Goal: Task Accomplishment & Management: Complete application form

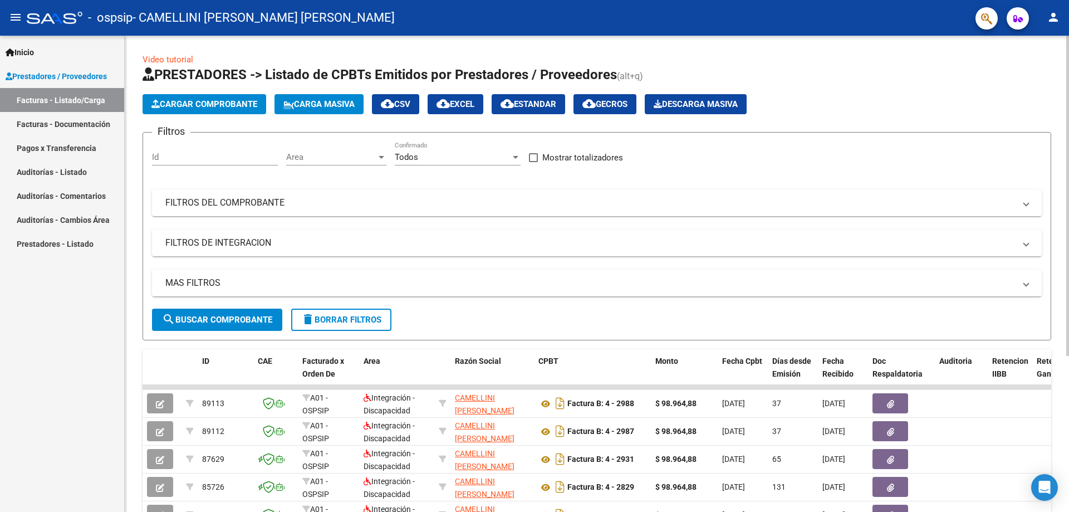
click at [226, 102] on span "Cargar Comprobante" at bounding box center [204, 104] width 106 height 10
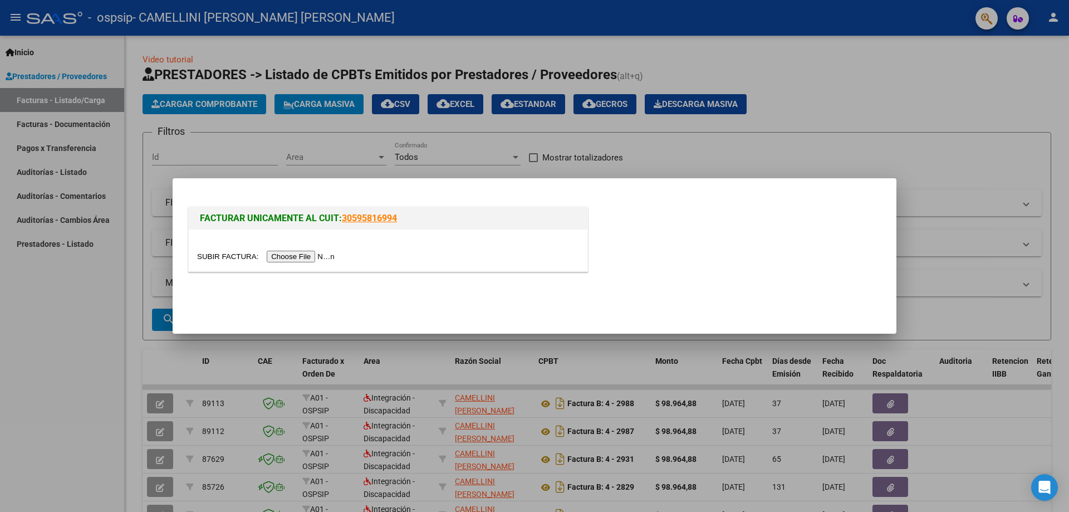
click at [273, 256] on input "file" at bounding box center [267, 257] width 141 height 12
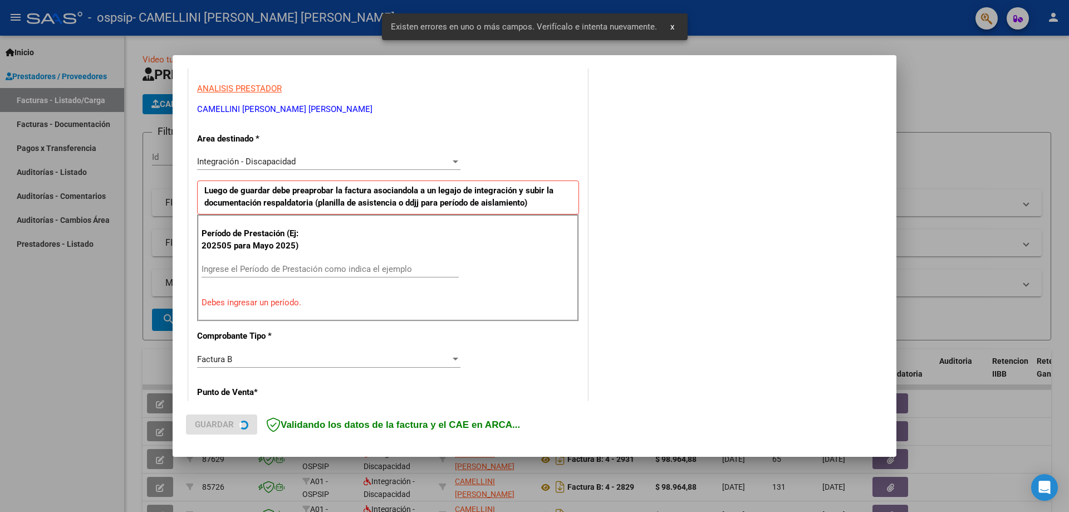
scroll to position [200, 0]
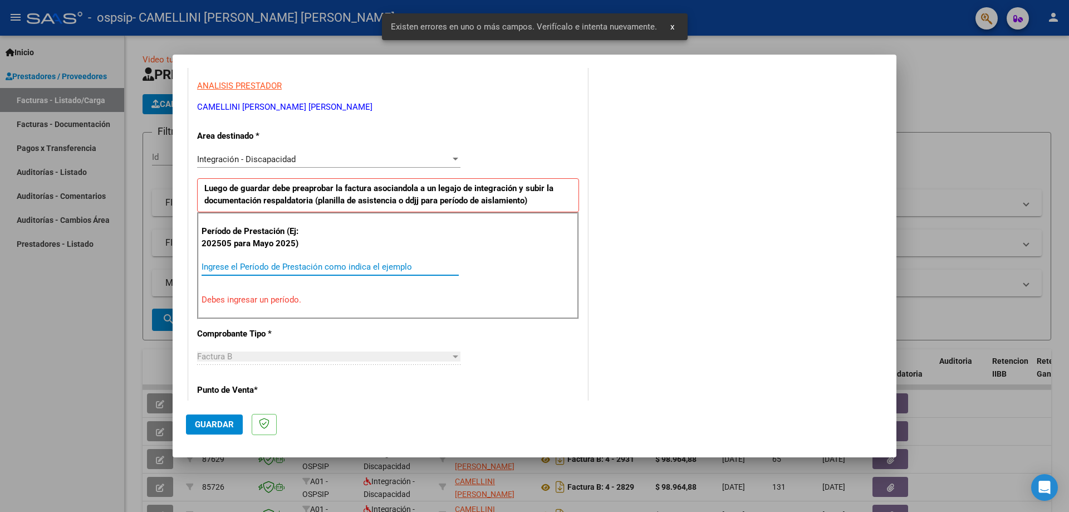
click at [238, 263] on input "Ingrese el Período de Prestación como indica el ejemplo" at bounding box center [330, 267] width 257 height 10
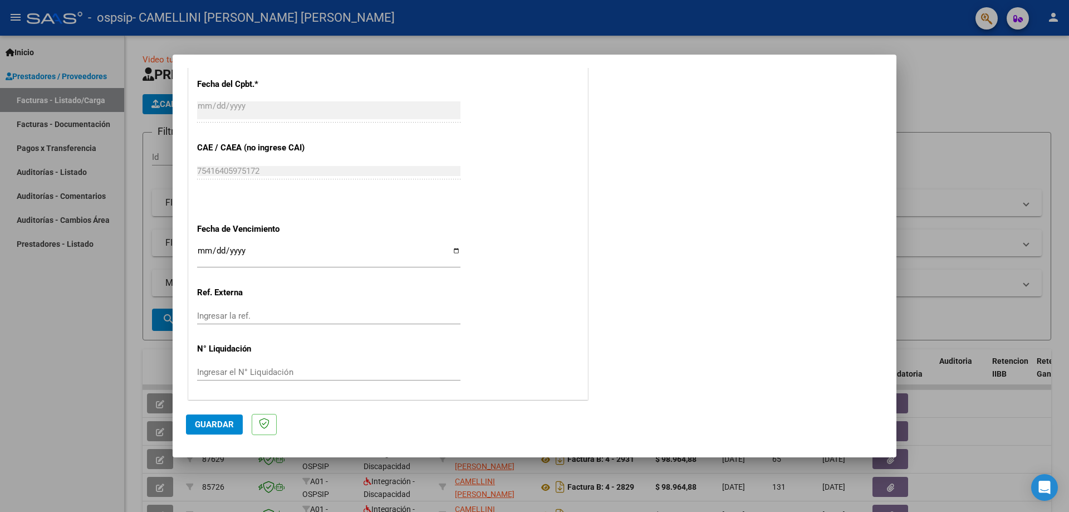
scroll to position [648, 0]
type input "202509"
click at [453, 247] on input "Ingresar la fecha" at bounding box center [328, 253] width 263 height 18
type input "[DATE]"
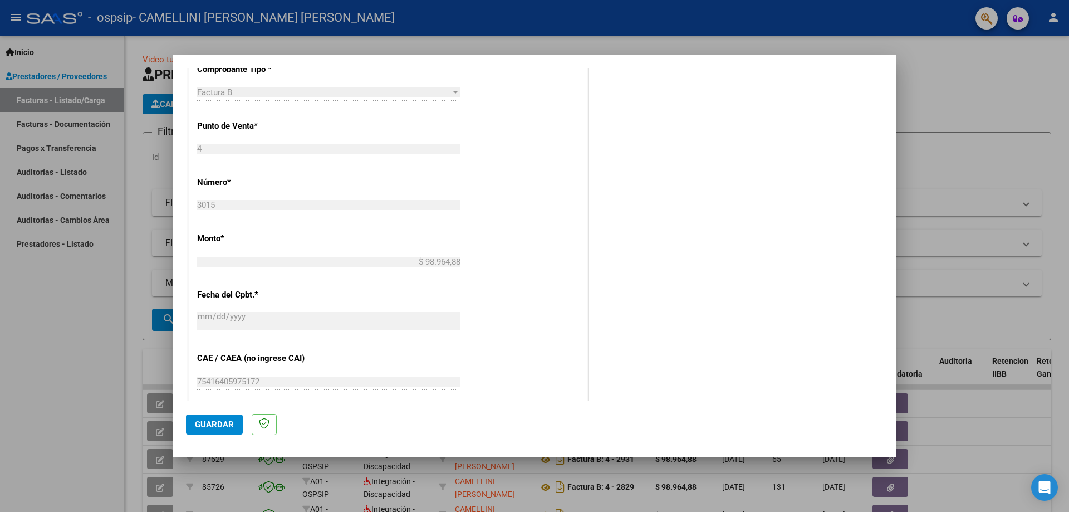
scroll to position [425, 0]
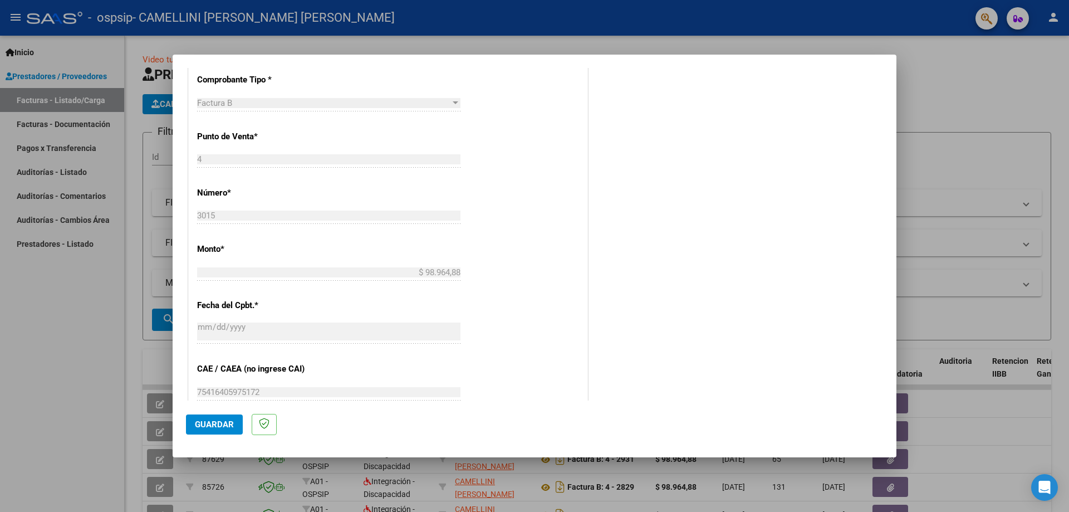
click at [218, 427] on span "Guardar" at bounding box center [214, 424] width 39 height 10
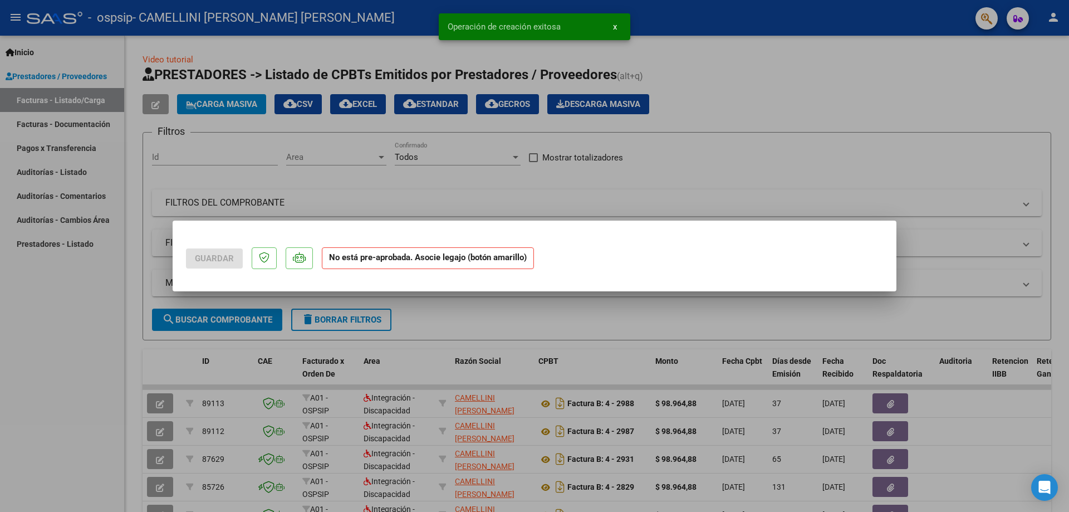
scroll to position [0, 0]
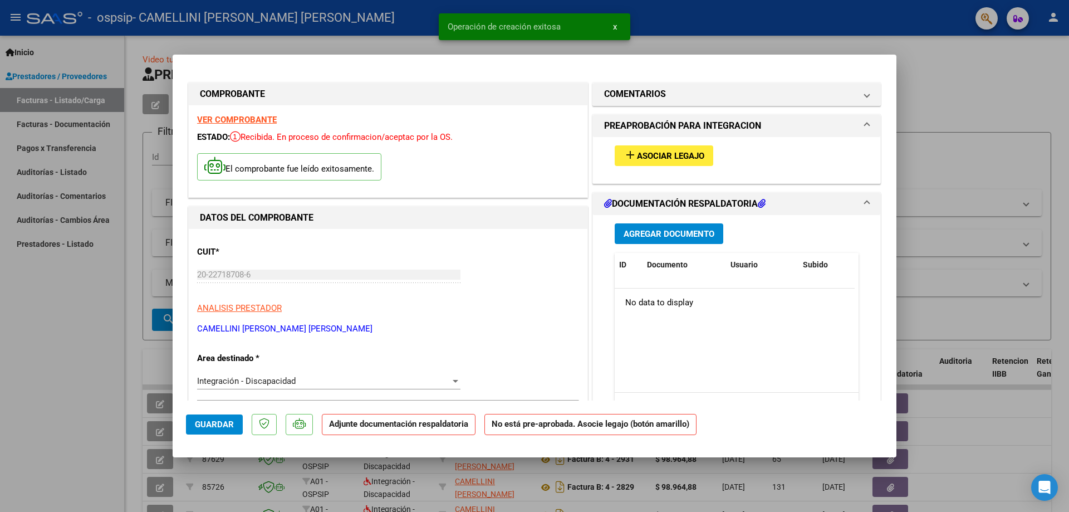
click at [645, 154] on span "Asociar Legajo" at bounding box center [670, 156] width 67 height 10
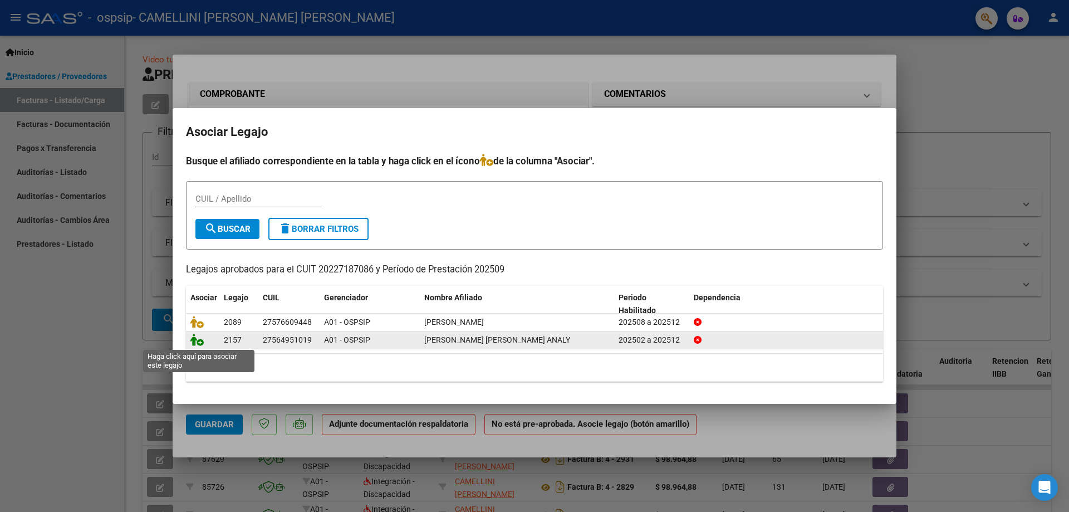
click at [197, 344] on icon at bounding box center [196, 340] width 13 height 12
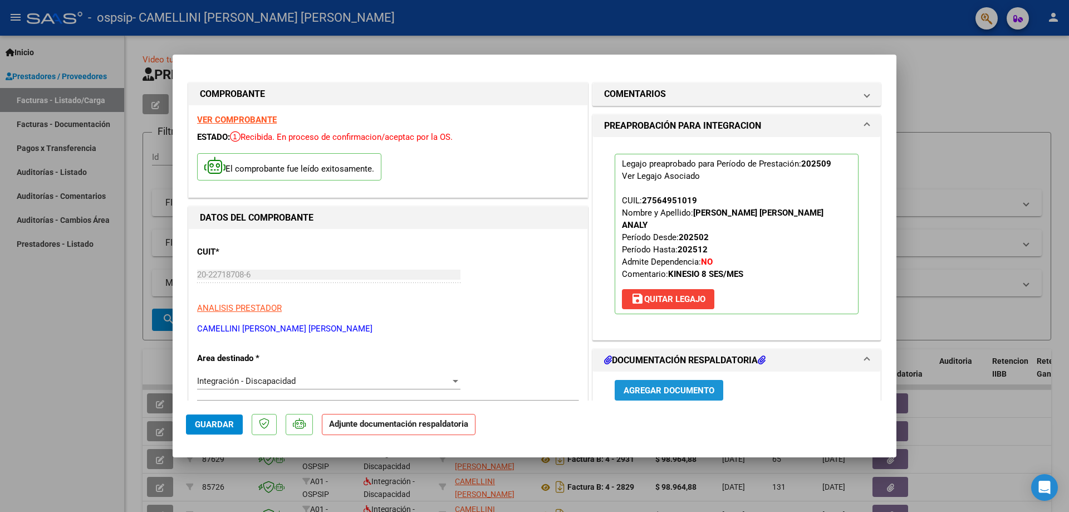
click at [653, 385] on span "Agregar Documento" at bounding box center [669, 390] width 91 height 10
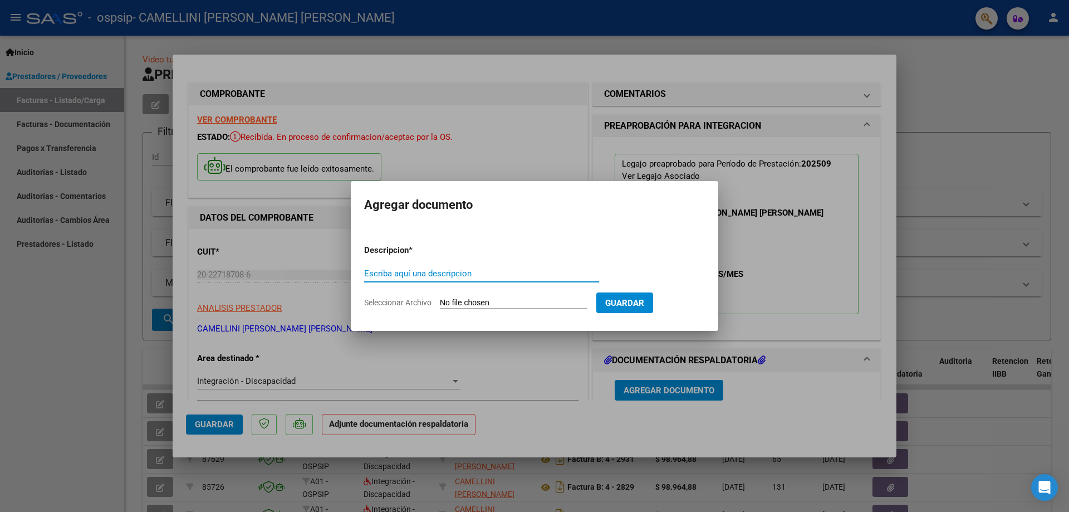
click at [422, 272] on input "Escriba aquí una descripcion" at bounding box center [481, 273] width 235 height 10
type input "ASISTENCIA"
click at [435, 303] on app-file-uploader "Seleccionar Archivo" at bounding box center [480, 302] width 232 height 10
click at [456, 300] on input "Seleccionar Archivo" at bounding box center [514, 303] width 148 height 11
type input "C:\fakepath\ASIST SEPT - [PERSON_NAME].pdf"
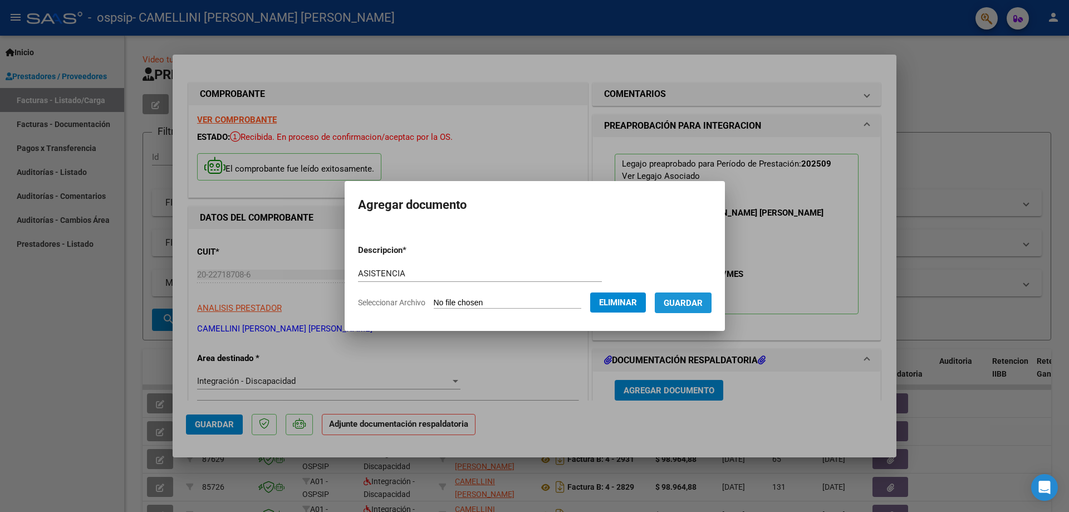
click at [686, 304] on span "Guardar" at bounding box center [683, 303] width 39 height 10
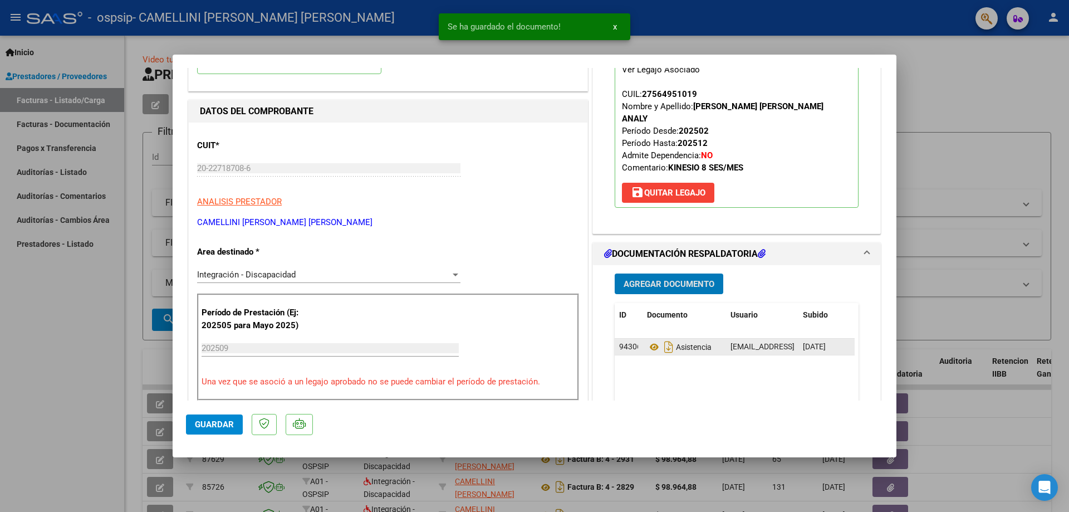
scroll to position [111, 0]
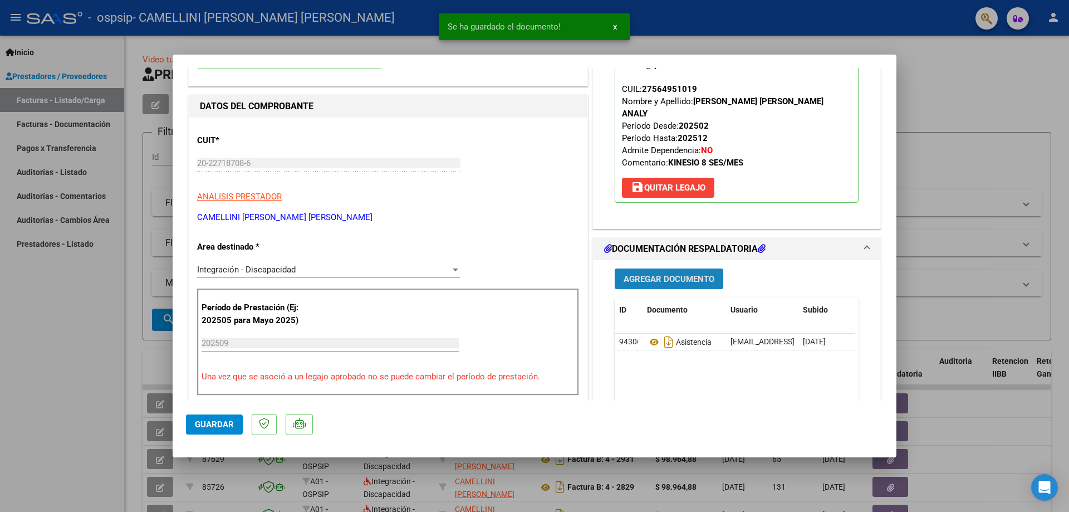
click at [658, 274] on span "Agregar Documento" at bounding box center [669, 279] width 91 height 10
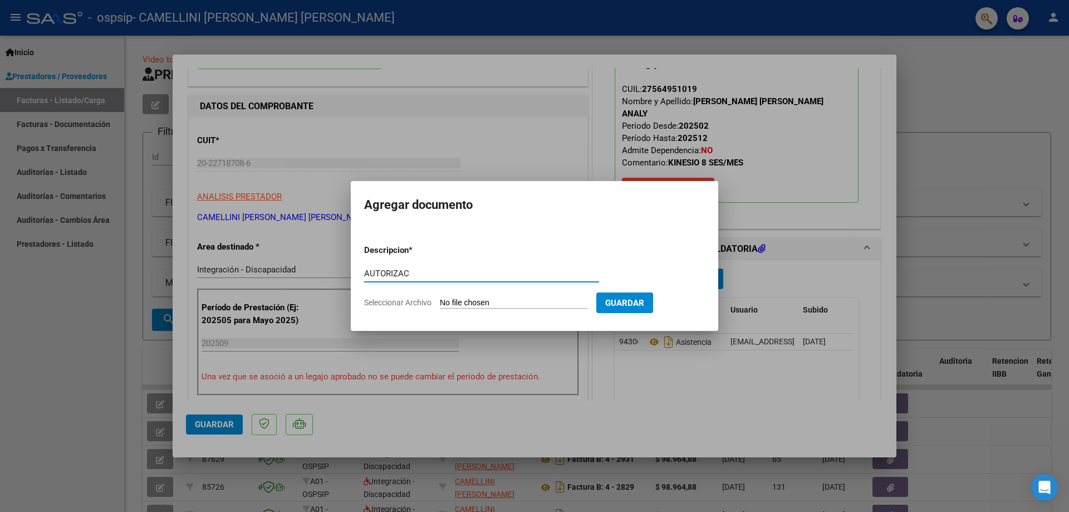
type input "AUTORIZAC"
click at [481, 300] on input "Seleccionar Archivo" at bounding box center [514, 303] width 148 height 11
type input "C:\fakepath\[PERSON_NAME] [PERSON_NAME] KINESIO AUTORIZACION 2025 SEGUN RESOLUC…"
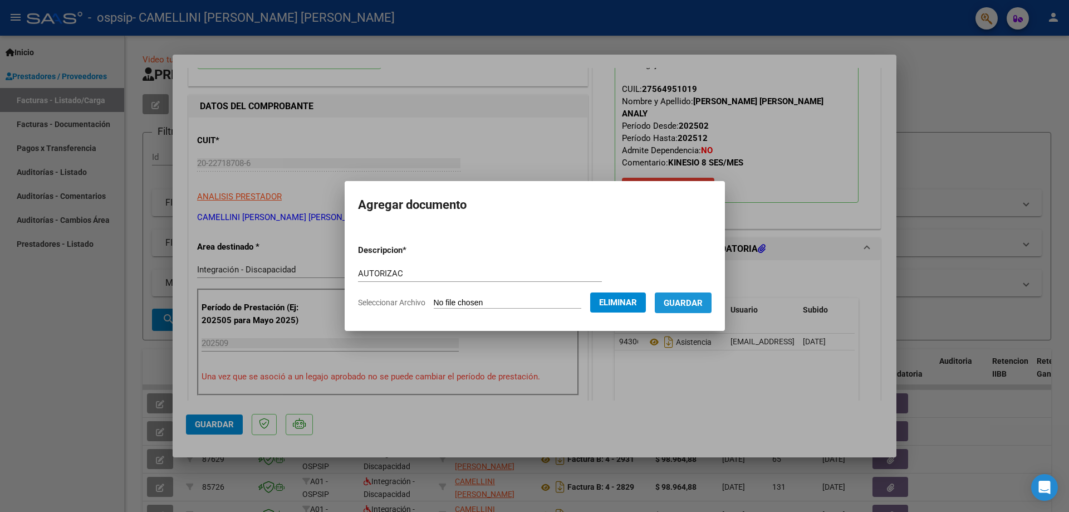
click at [703, 307] on span "Guardar" at bounding box center [683, 303] width 39 height 10
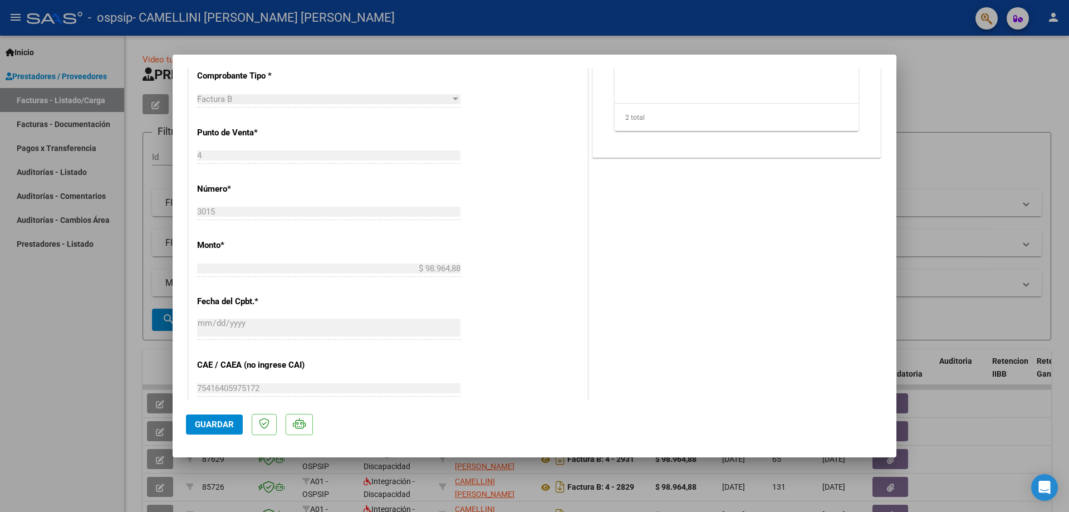
scroll to position [664, 0]
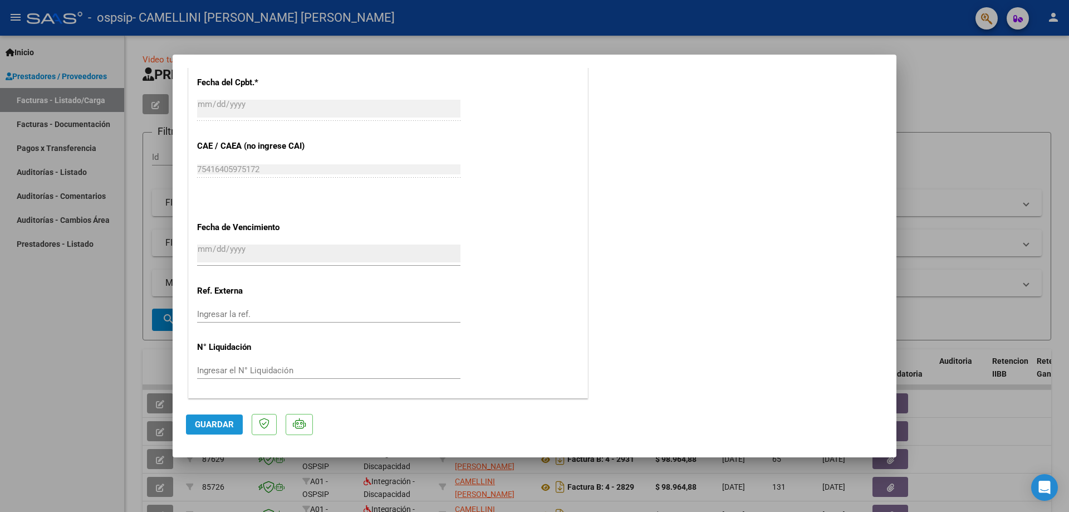
click at [217, 425] on span "Guardar" at bounding box center [214, 424] width 39 height 10
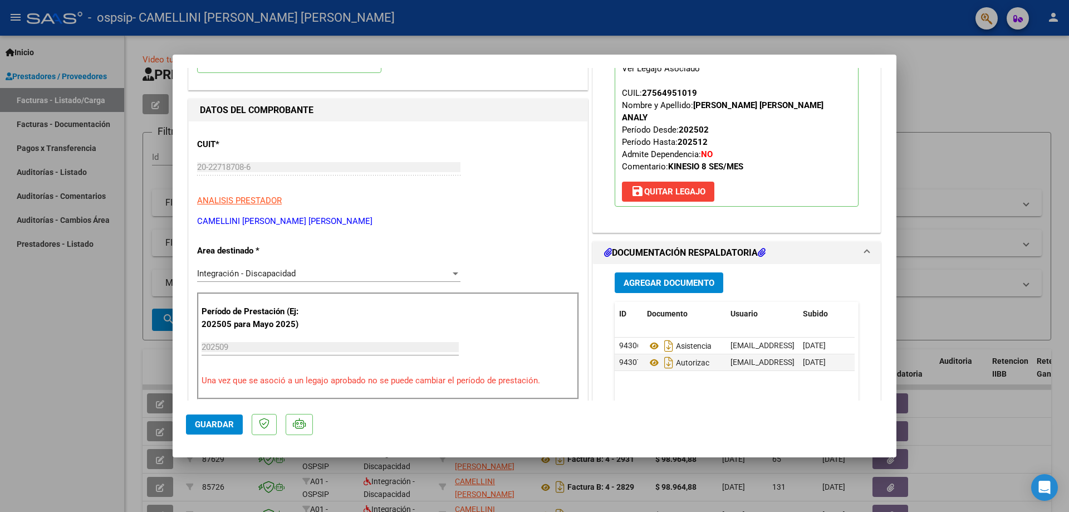
scroll to position [0, 0]
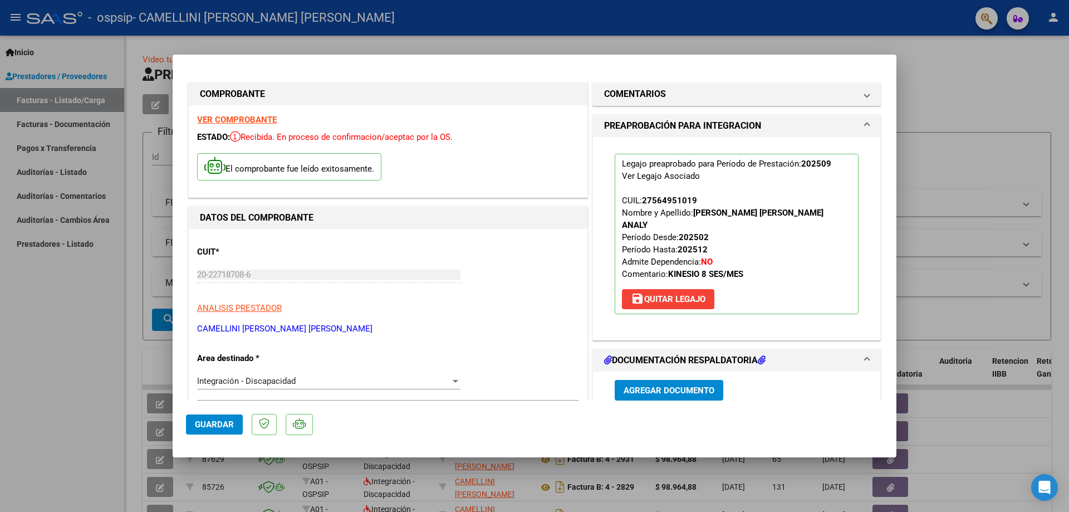
click at [932, 56] on div at bounding box center [534, 256] width 1069 height 512
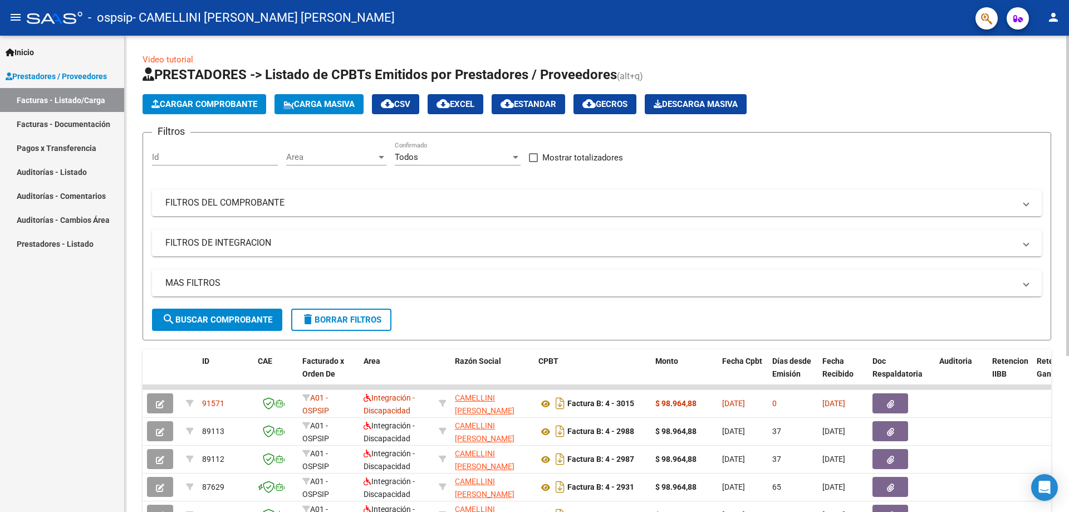
click at [230, 105] on span "Cargar Comprobante" at bounding box center [204, 104] width 106 height 10
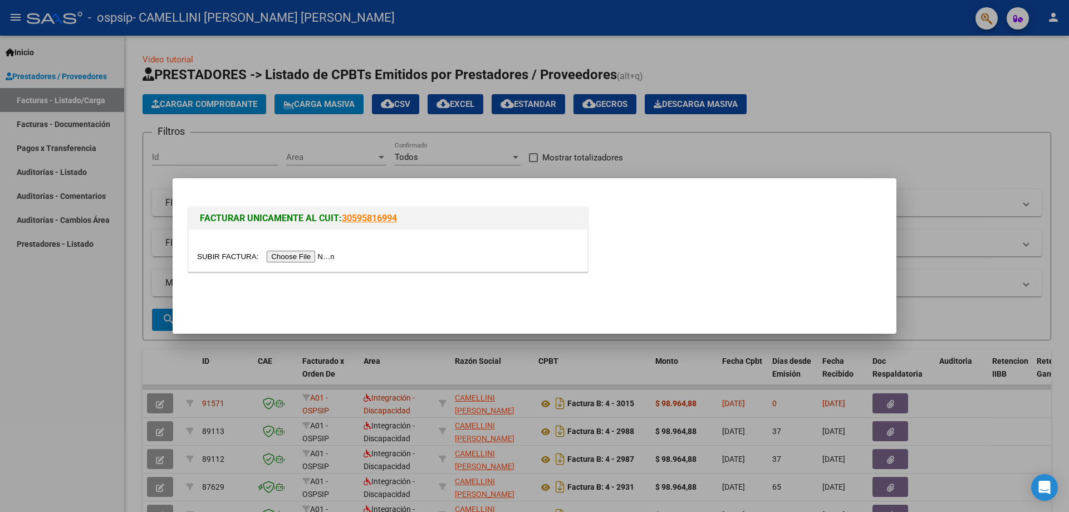
click at [314, 255] on input "file" at bounding box center [267, 257] width 141 height 12
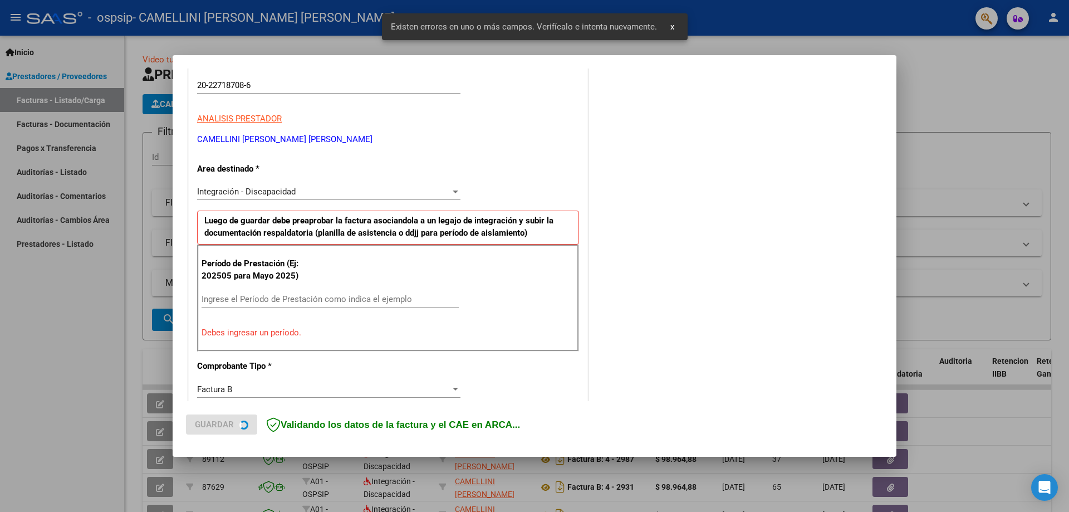
scroll to position [200, 0]
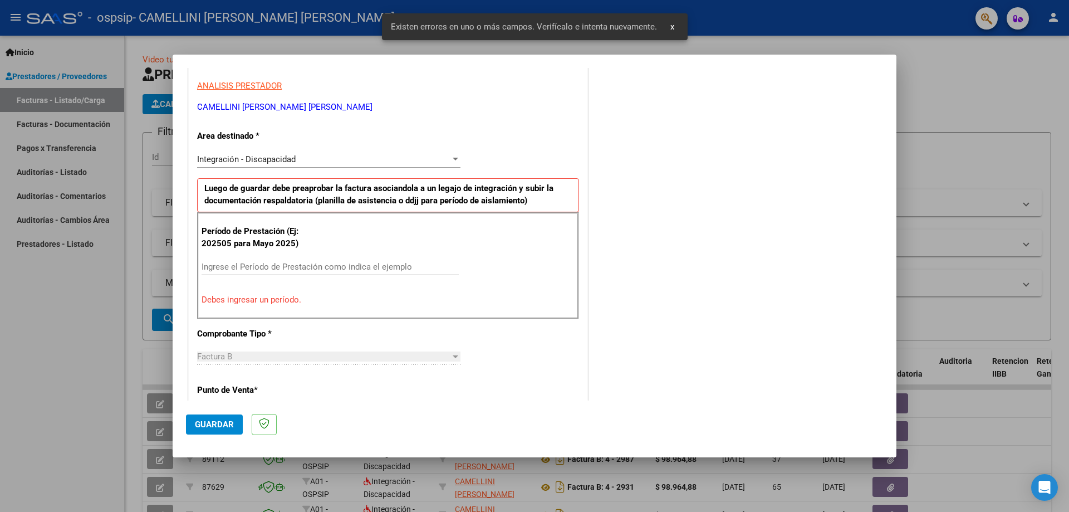
click at [270, 266] on input "Ingrese el Período de Prestación como indica el ejemplo" at bounding box center [330, 267] width 257 height 10
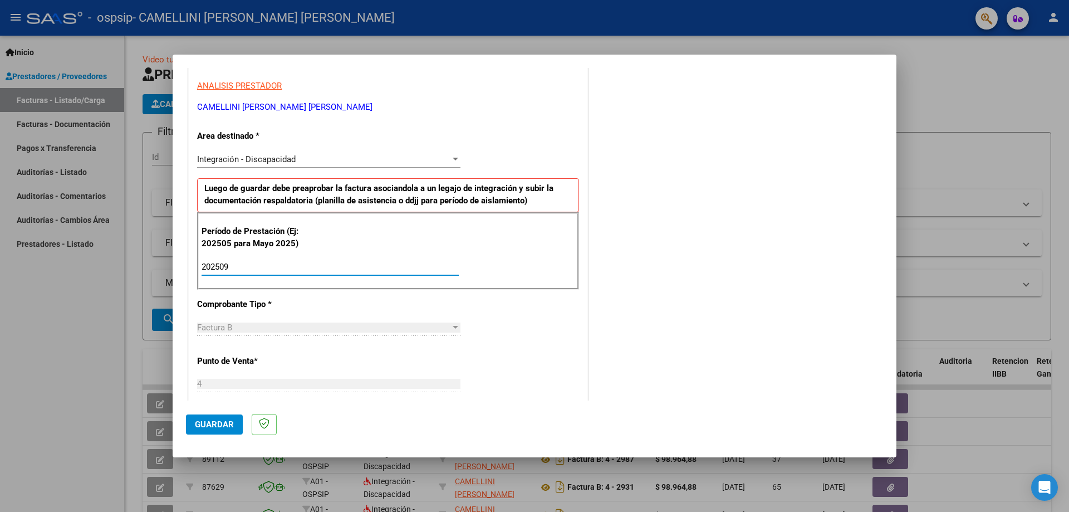
type input "202509"
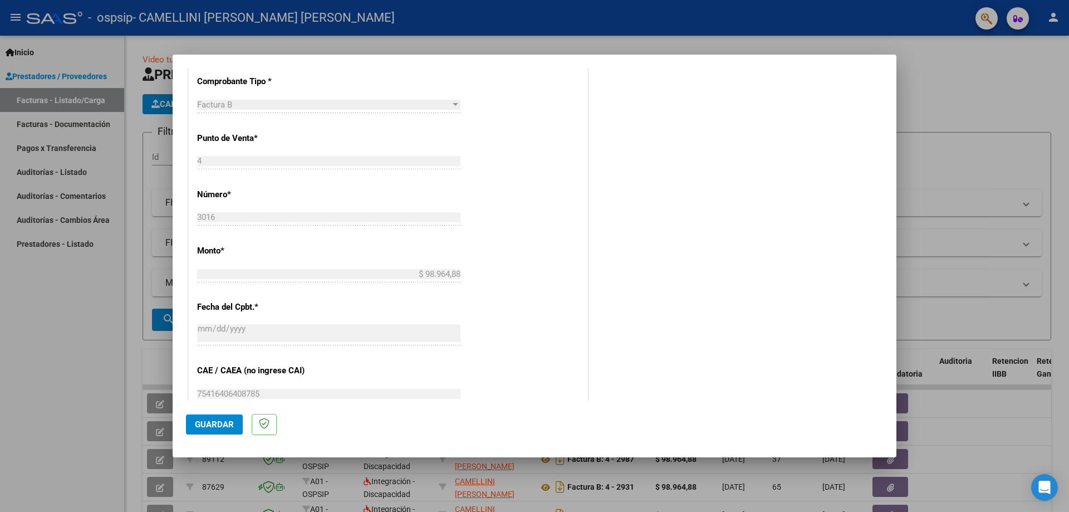
scroll to position [535, 0]
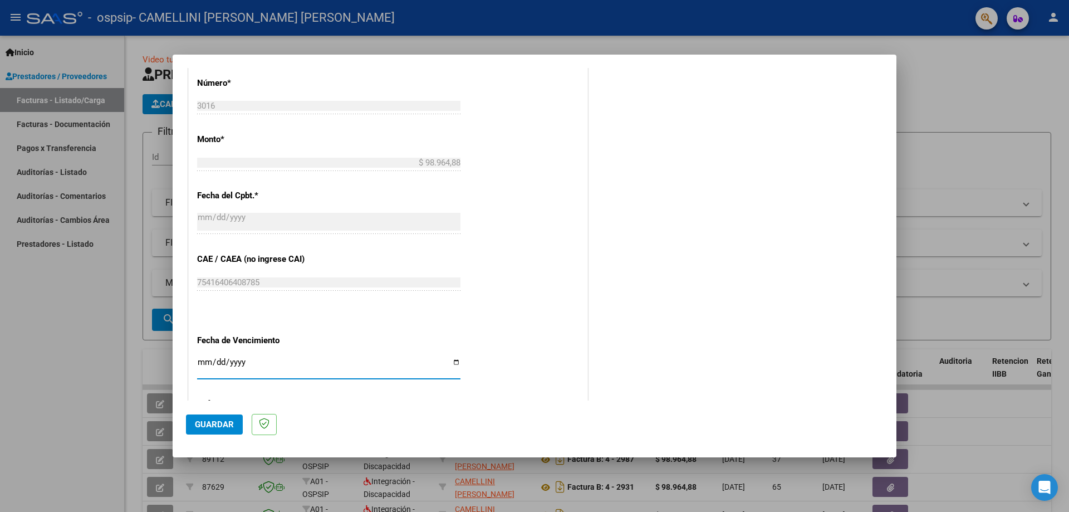
click at [452, 361] on input "Ingresar la fecha" at bounding box center [328, 367] width 263 height 18
type input "[DATE]"
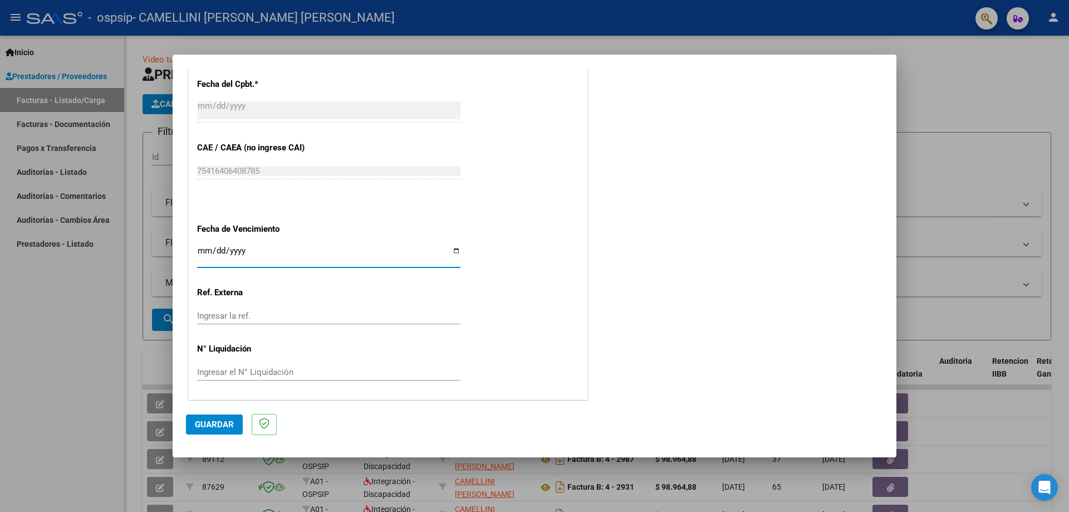
scroll to position [648, 0]
click at [205, 417] on button "Guardar" at bounding box center [214, 424] width 57 height 20
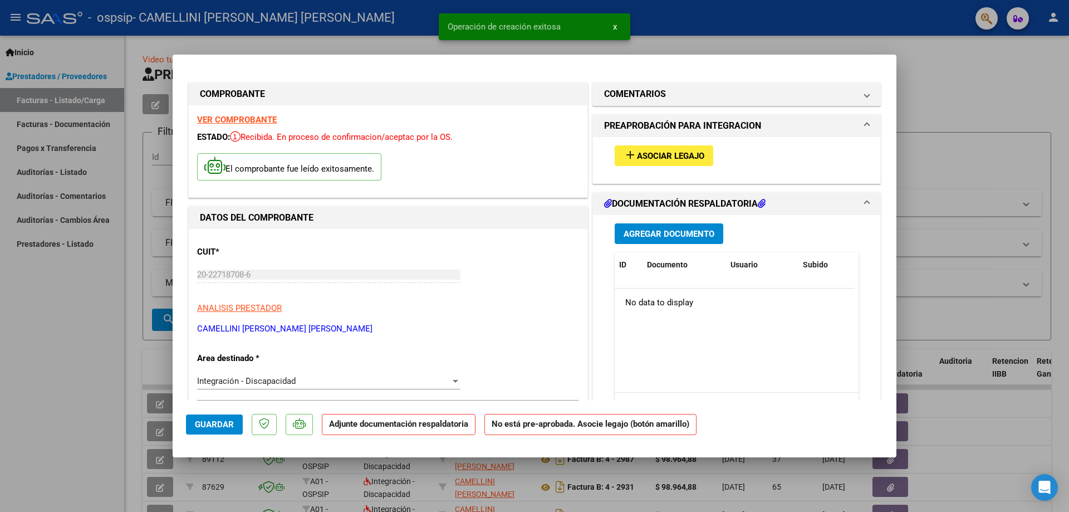
click at [649, 152] on span "Asociar Legajo" at bounding box center [670, 156] width 67 height 10
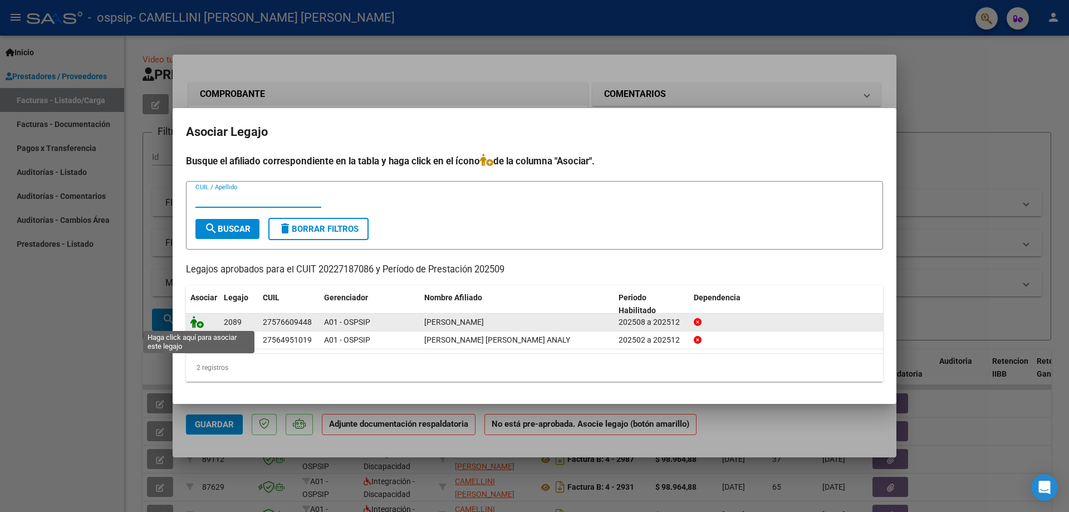
click at [200, 320] on icon at bounding box center [196, 322] width 13 height 12
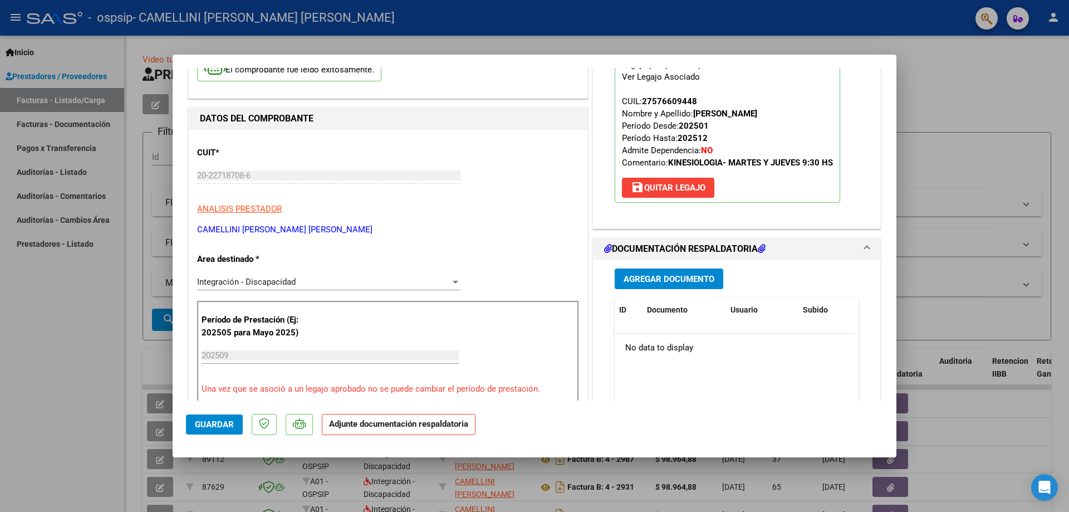
scroll to position [111, 0]
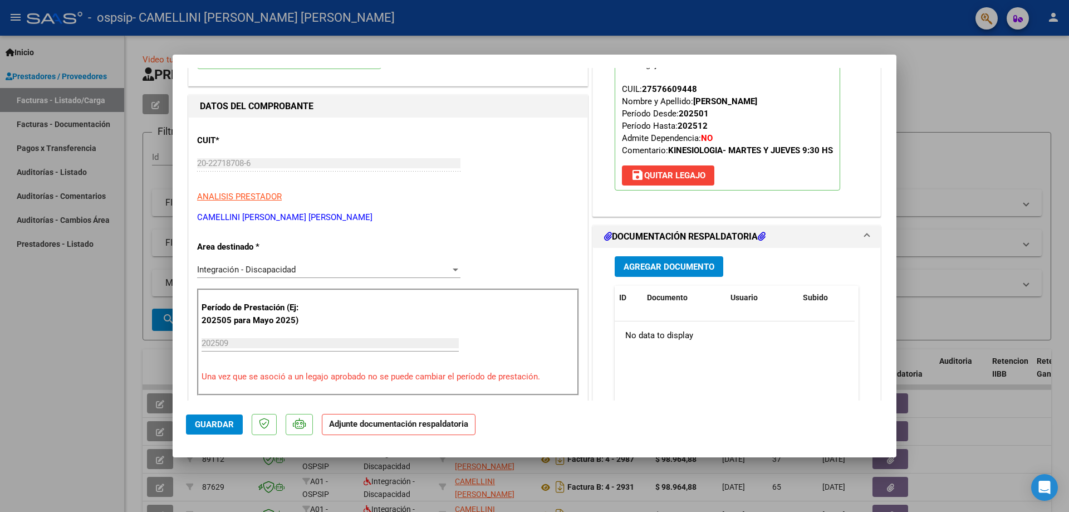
click at [691, 266] on span "Agregar Documento" at bounding box center [669, 267] width 91 height 10
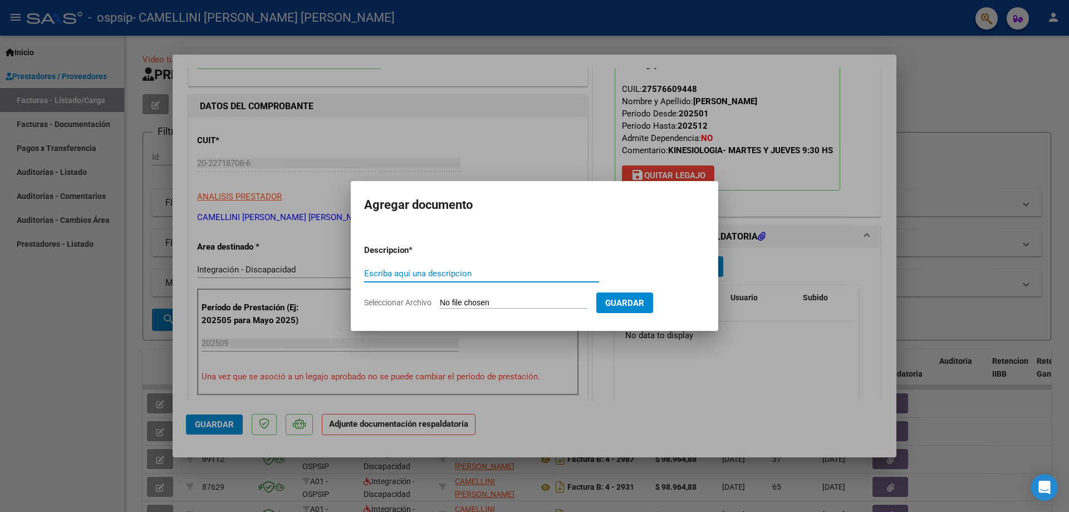
click at [414, 273] on input "Escriba aquí una descripcion" at bounding box center [481, 273] width 235 height 10
type input "ASISTENCIA"
click at [449, 302] on input "Seleccionar Archivo" at bounding box center [514, 303] width 148 height 11
type input "C:\fakepath\ASIST SEPTIEMBRE 25- [GEOGRAPHIC_DATA] - [GEOGRAPHIC_DATA]pdf"
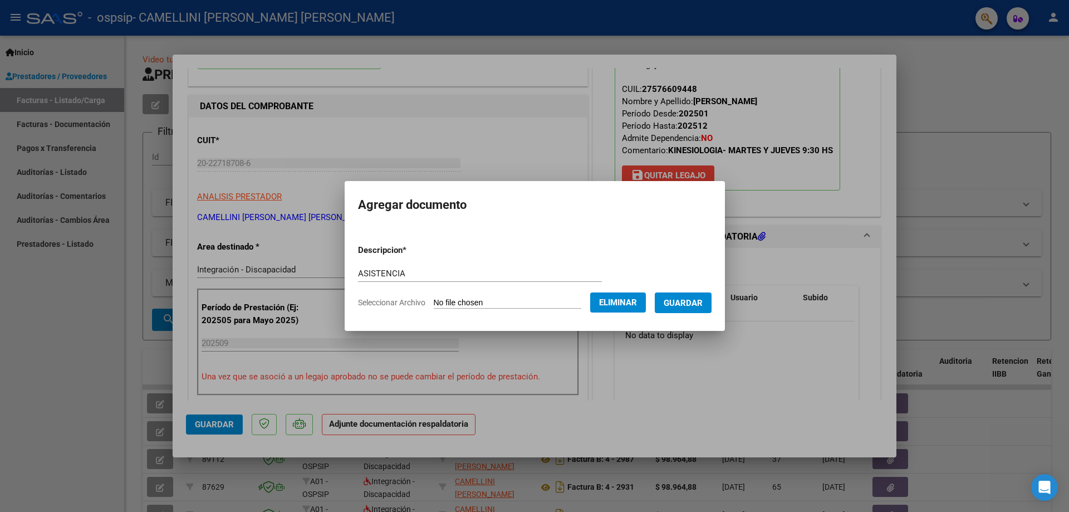
click at [697, 303] on span "Guardar" at bounding box center [683, 303] width 39 height 10
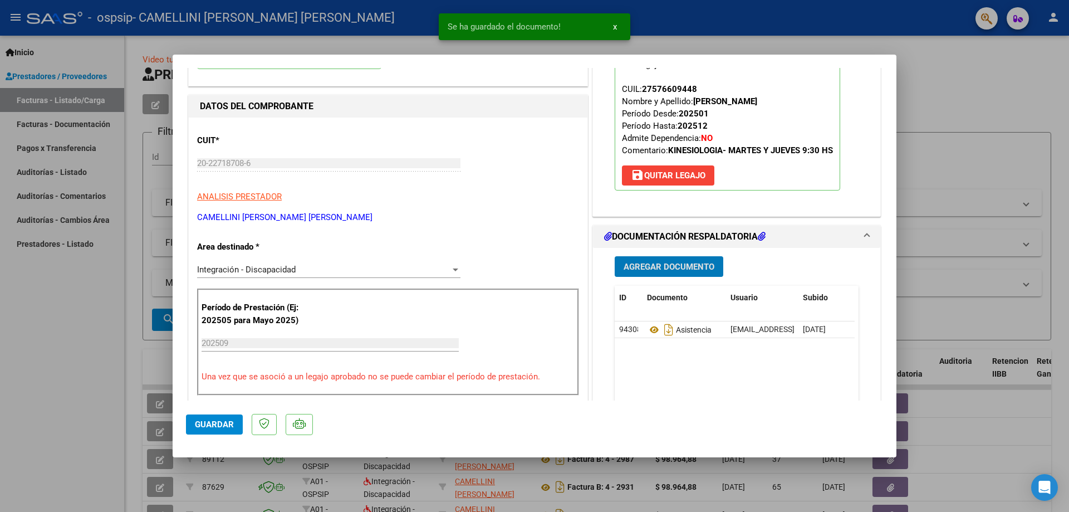
click at [662, 265] on span "Agregar Documento" at bounding box center [669, 267] width 91 height 10
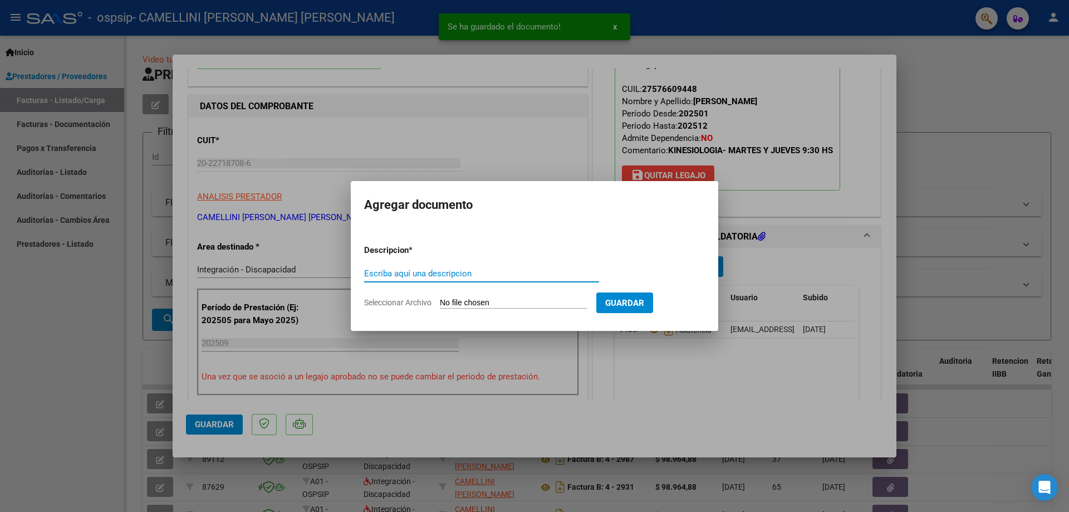
click at [448, 270] on input "Escriba aquí una descripcion" at bounding box center [481, 273] width 235 height 10
type input "AUTORIZACION"
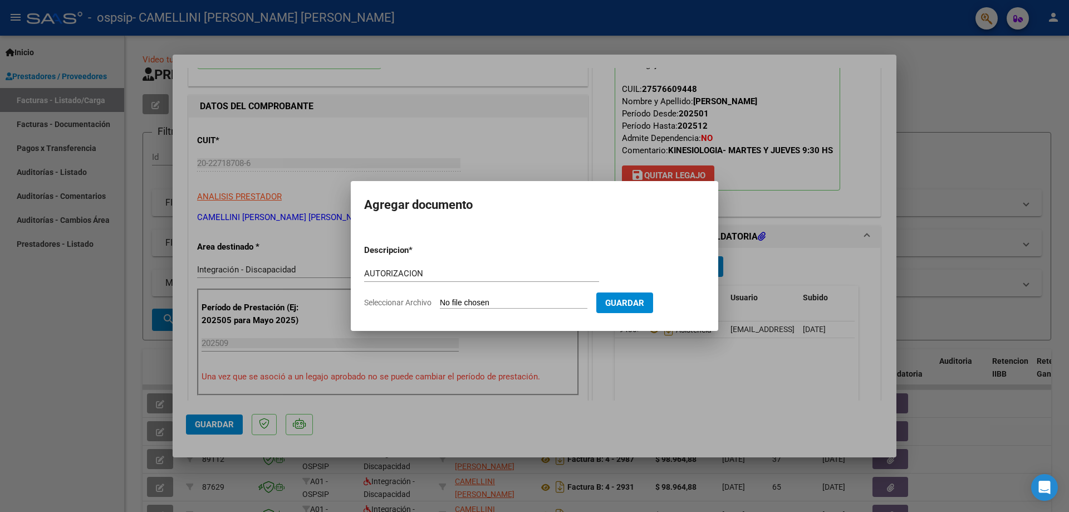
click at [457, 300] on input "Seleccionar Archivo" at bounding box center [514, 303] width 148 height 11
type input "C:\fakepath\[PERSON_NAME]-KINESIOLOGIA AUTORIZACION 2025 SEGUN RESOLUCION 360 2…"
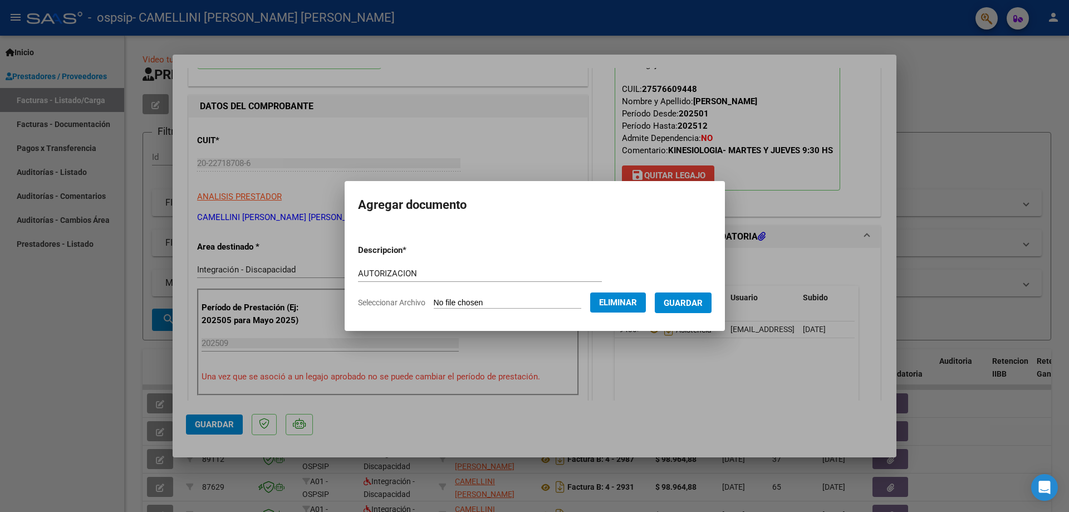
click at [694, 302] on span "Guardar" at bounding box center [683, 303] width 39 height 10
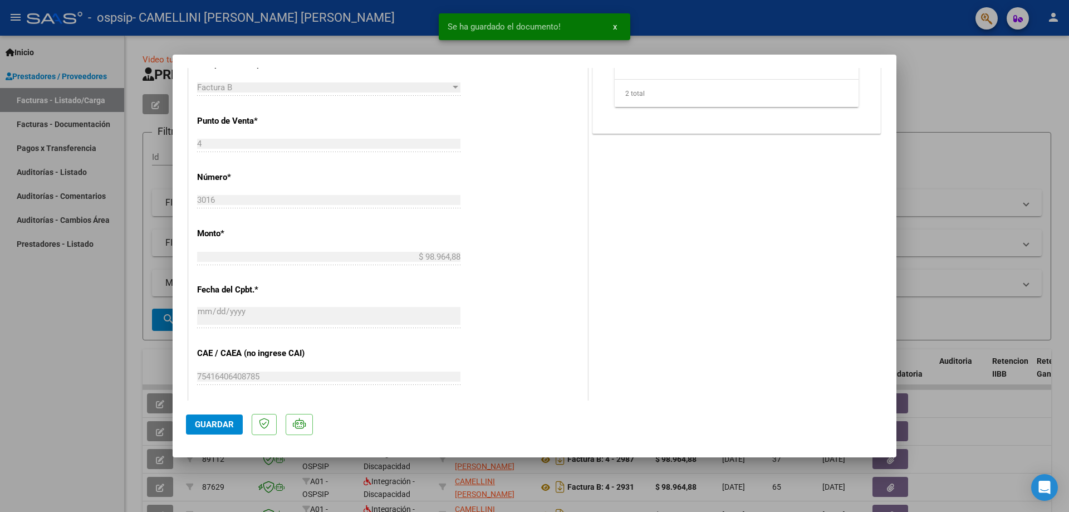
scroll to position [664, 0]
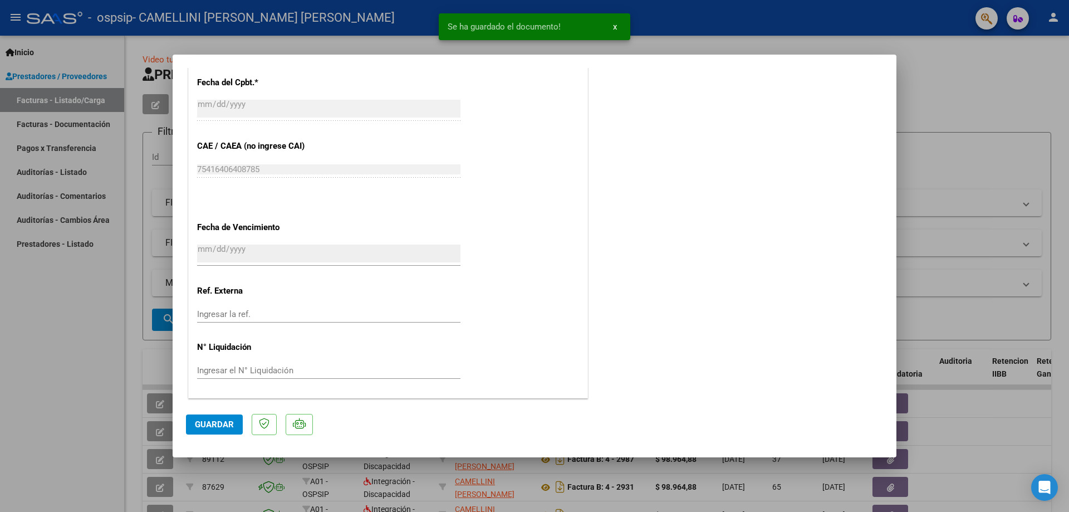
click at [209, 424] on span "Guardar" at bounding box center [214, 424] width 39 height 10
click at [36, 306] on div at bounding box center [534, 256] width 1069 height 512
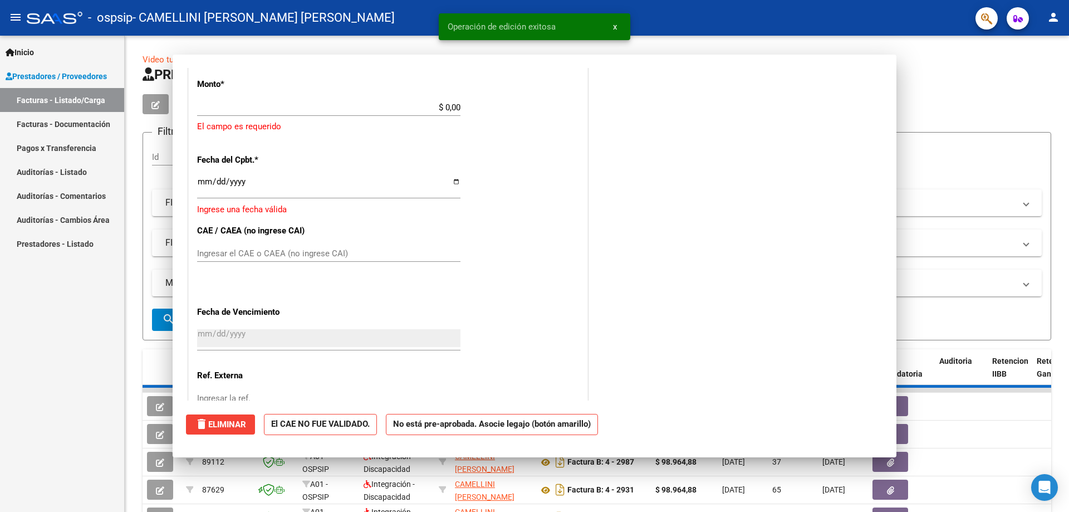
scroll to position [0, 0]
